Goal: Check status: Check status

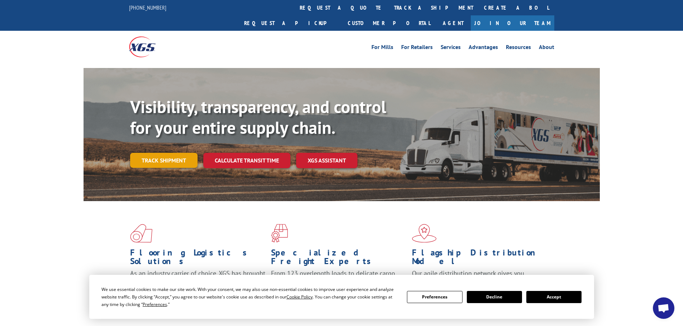
click at [185, 153] on link "Track shipment" at bounding box center [163, 160] width 67 height 15
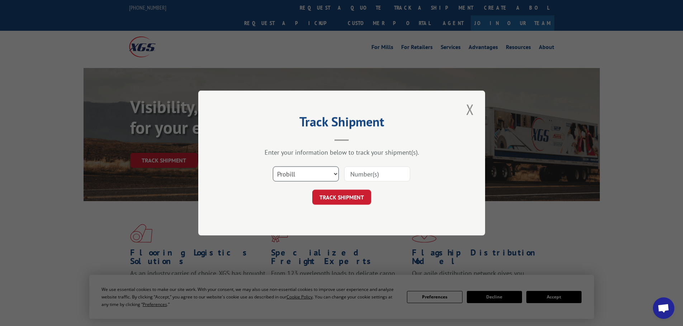
click at [294, 172] on select "Select category... Probill BOL PO" at bounding box center [306, 174] width 66 height 15
click at [273, 167] on select "Select category... Probill BOL PO" at bounding box center [306, 174] width 66 height 15
click at [302, 181] on select "Select category... Probill BOL PO" at bounding box center [306, 174] width 66 height 15
select select "bol"
click at [273, 167] on select "Select category... Probill BOL PO" at bounding box center [306, 174] width 66 height 15
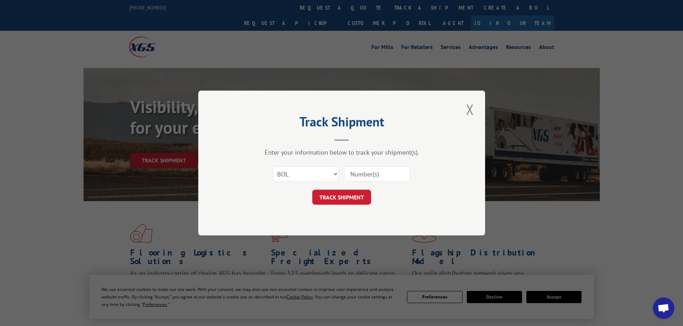
click at [367, 164] on div "Select category... Probill BOL PO" at bounding box center [341, 174] width 215 height 24
click at [373, 181] on input at bounding box center [377, 174] width 66 height 15
click at [373, 179] on input at bounding box center [377, 174] width 66 height 15
paste input "00889690116835604"
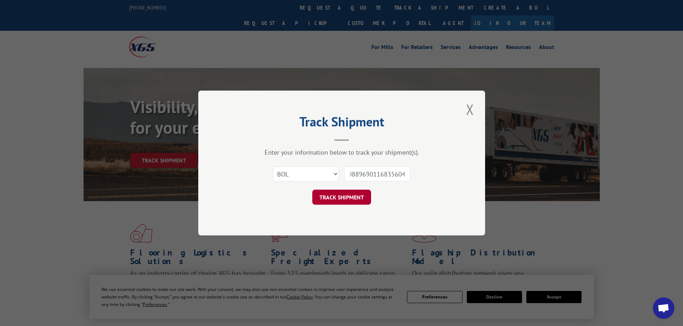
type input "00889690116835604"
click at [342, 197] on button "TRACK SHIPMENT" at bounding box center [341, 197] width 59 height 15
